Goal: Transaction & Acquisition: Subscribe to service/newsletter

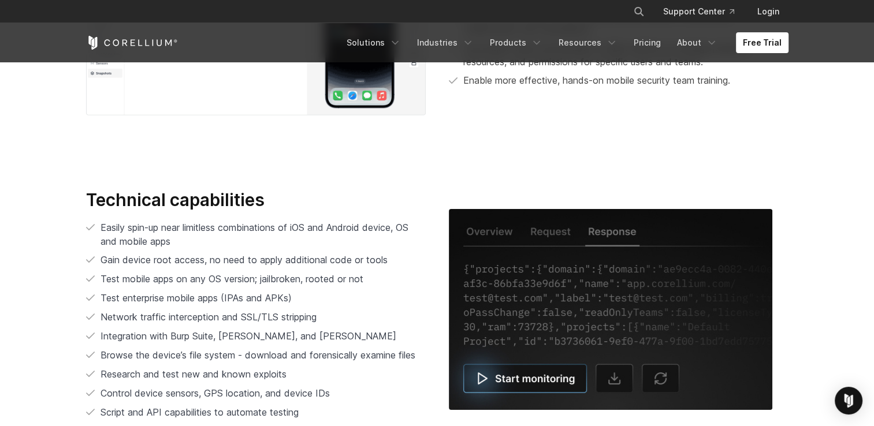
scroll to position [2203, 0]
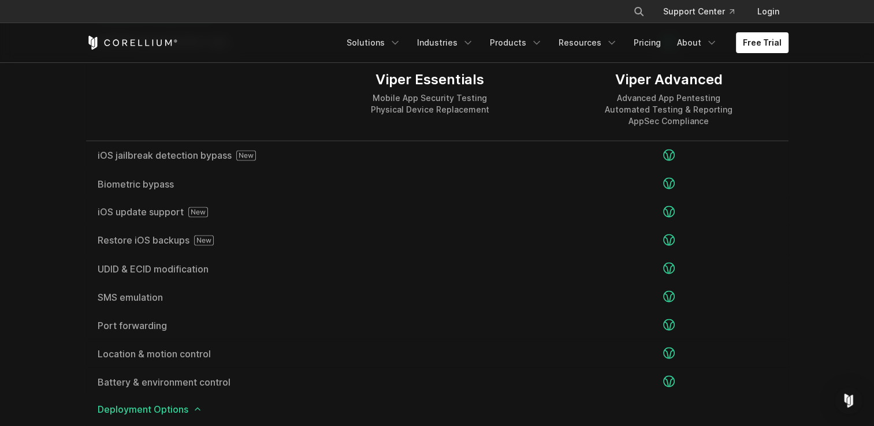
scroll to position [2099, 0]
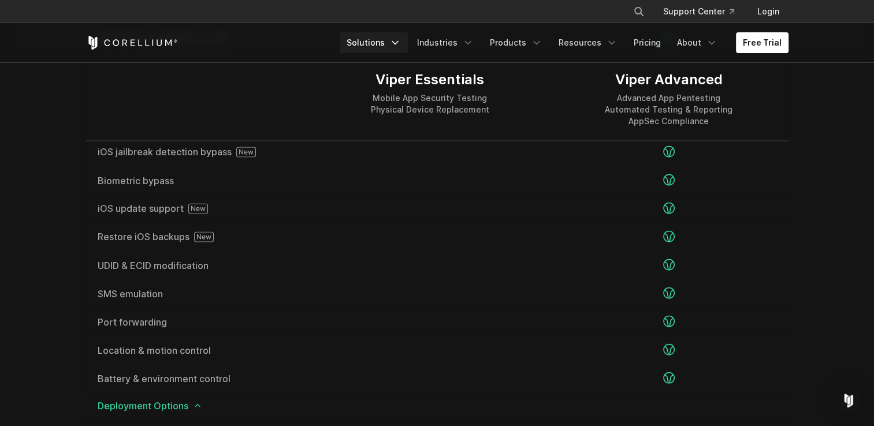
click at [389, 50] on link "Solutions" at bounding box center [374, 42] width 68 height 21
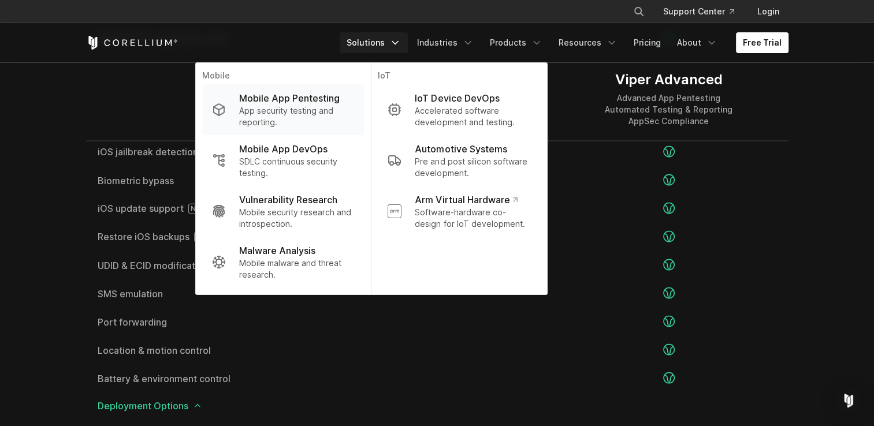
click at [271, 115] on p "App security testing and reporting." at bounding box center [296, 116] width 115 height 23
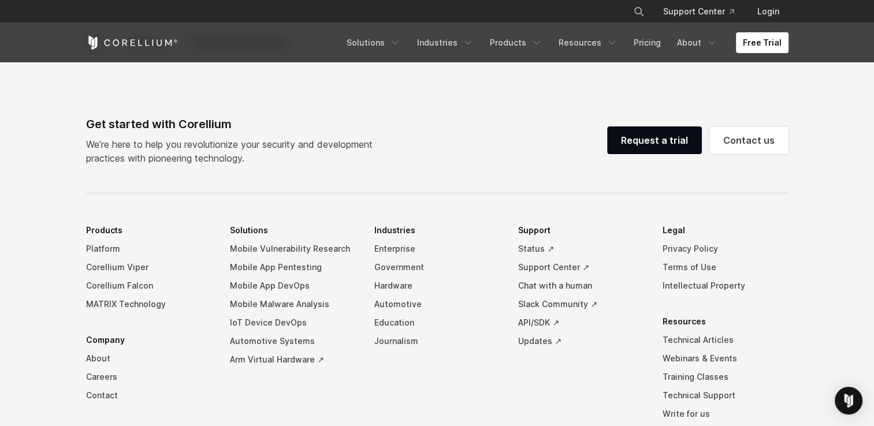
scroll to position [3455, 0]
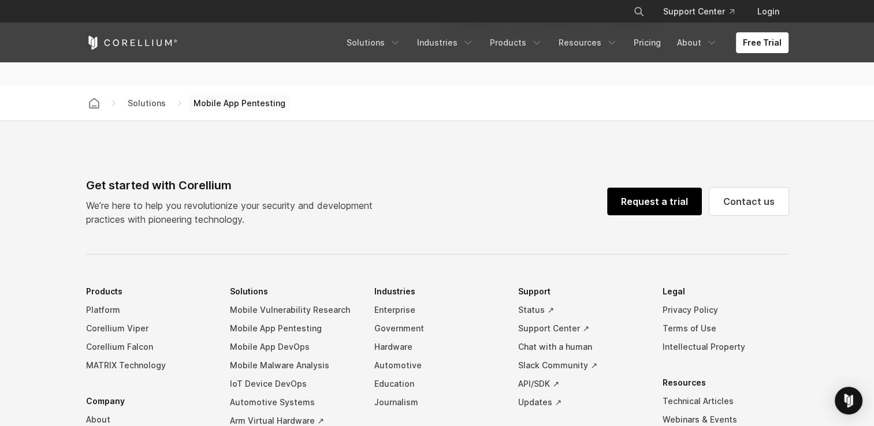
click at [653, 198] on link "Request a trial" at bounding box center [654, 202] width 95 height 28
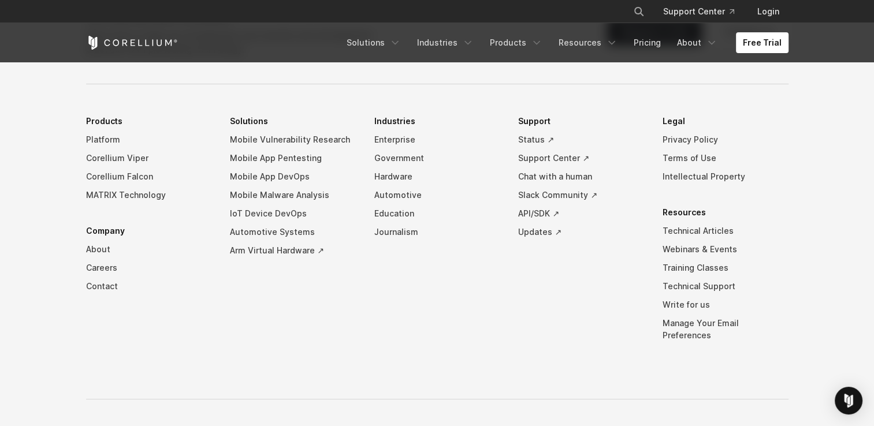
scroll to position [3626, 0]
